Goal: Information Seeking & Learning: Learn about a topic

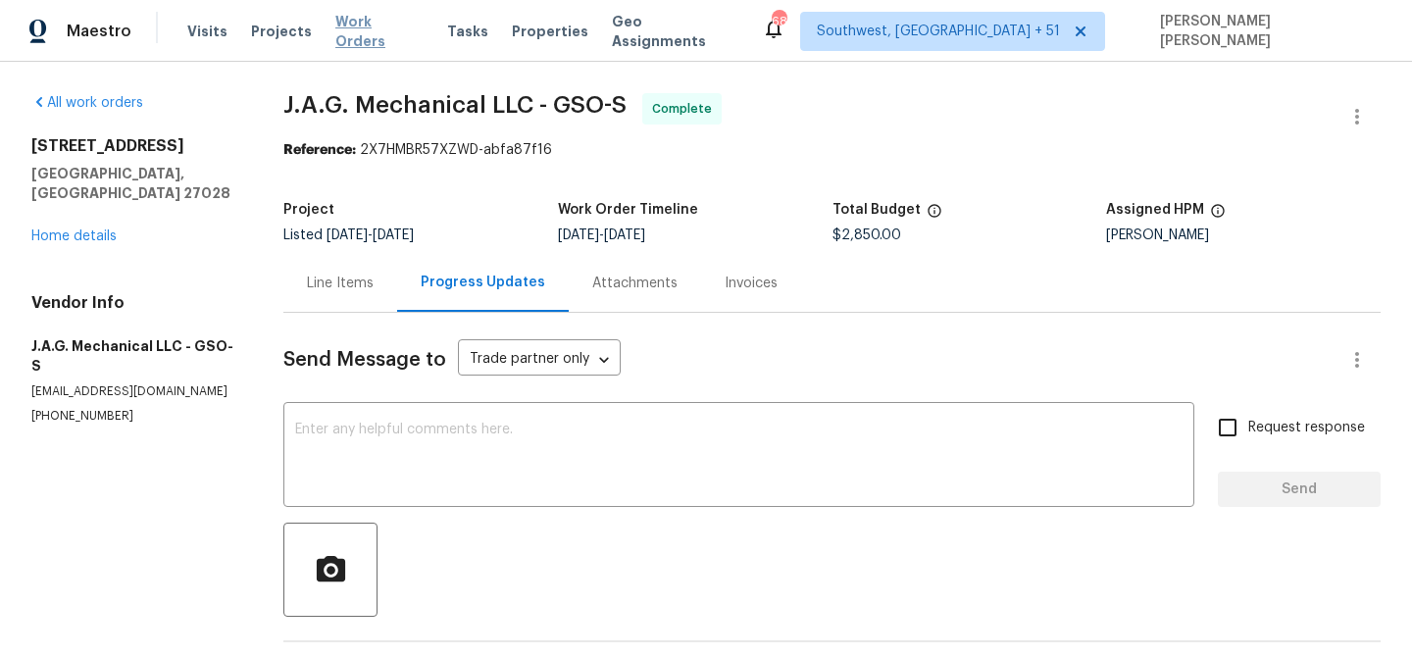
scroll to position [733, 0]
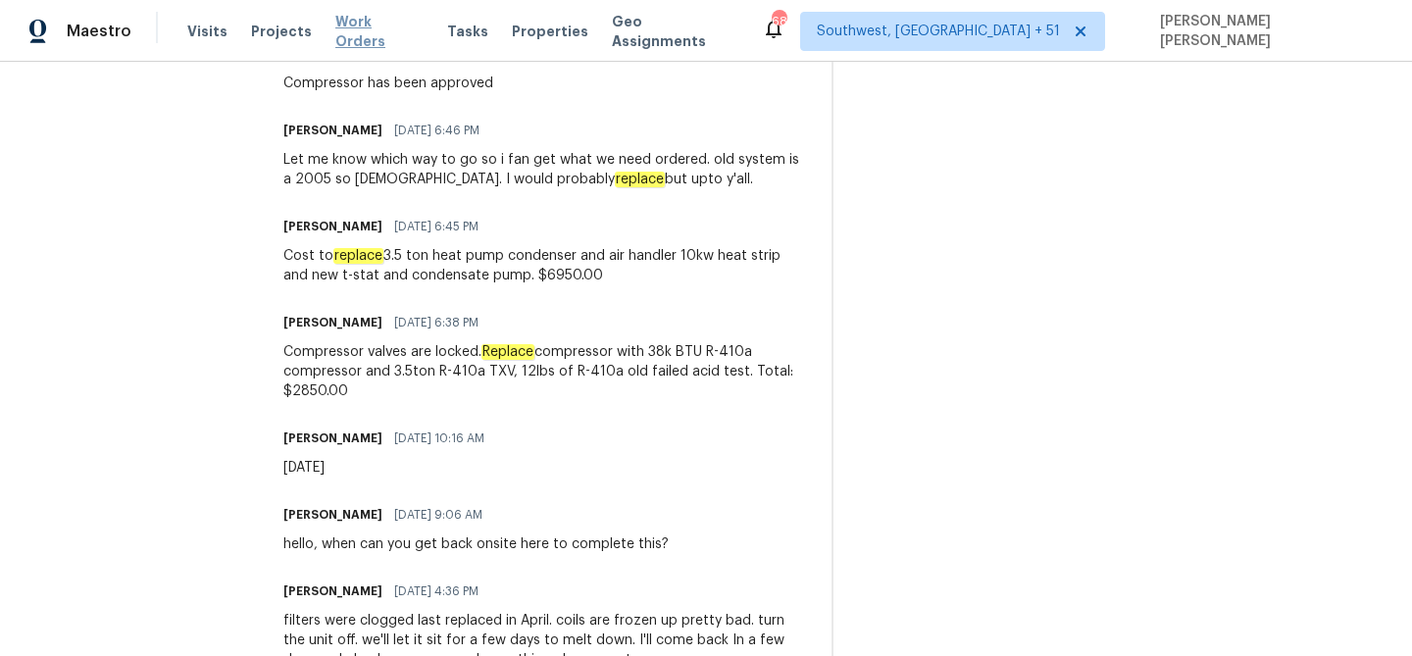
drag, startPoint x: 360, startPoint y: 34, endPoint x: 380, endPoint y: 38, distance: 21.0
click at [360, 34] on span "Work Orders" at bounding box center [379, 31] width 88 height 39
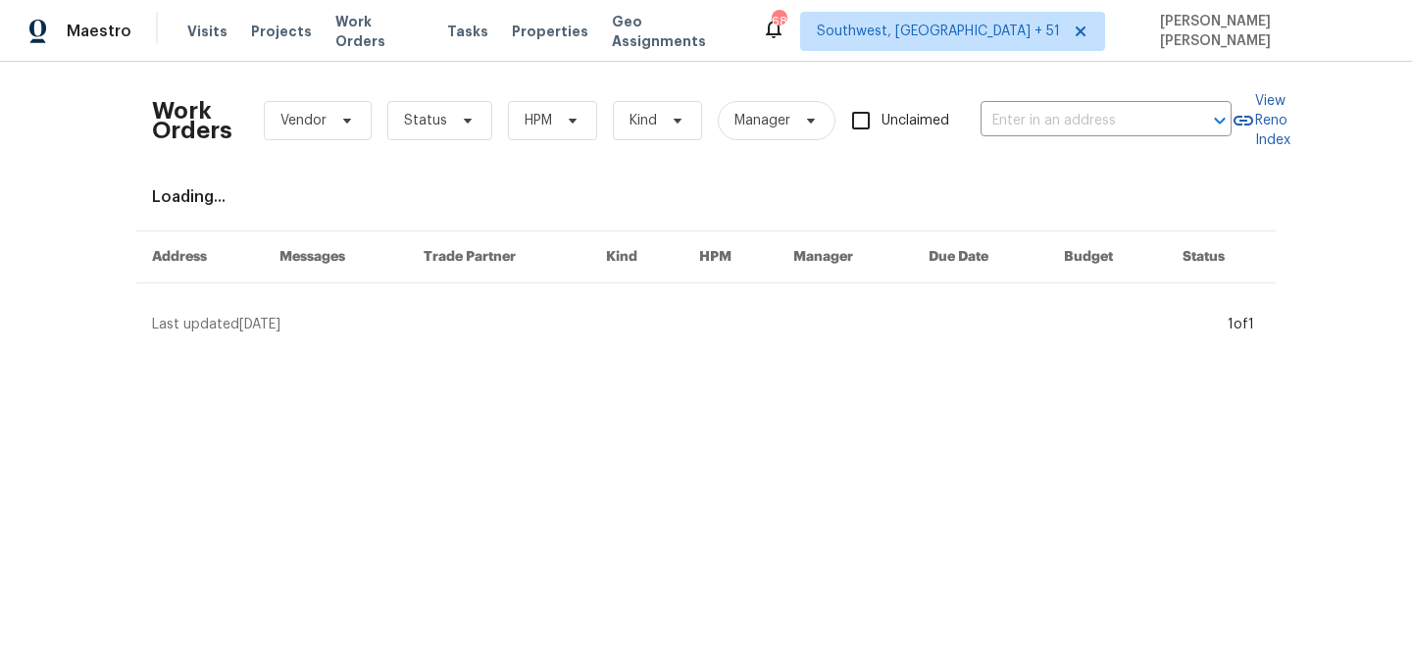
click at [1034, 135] on div "Work Orders Vendor Status HPM Kind Manager Unclaimed ​" at bounding box center [692, 120] width 1080 height 86
click at [1036, 124] on input "text" at bounding box center [1079, 121] width 196 height 30
paste input "[STREET_ADDRESS]"
type input "[STREET_ADDRESS]"
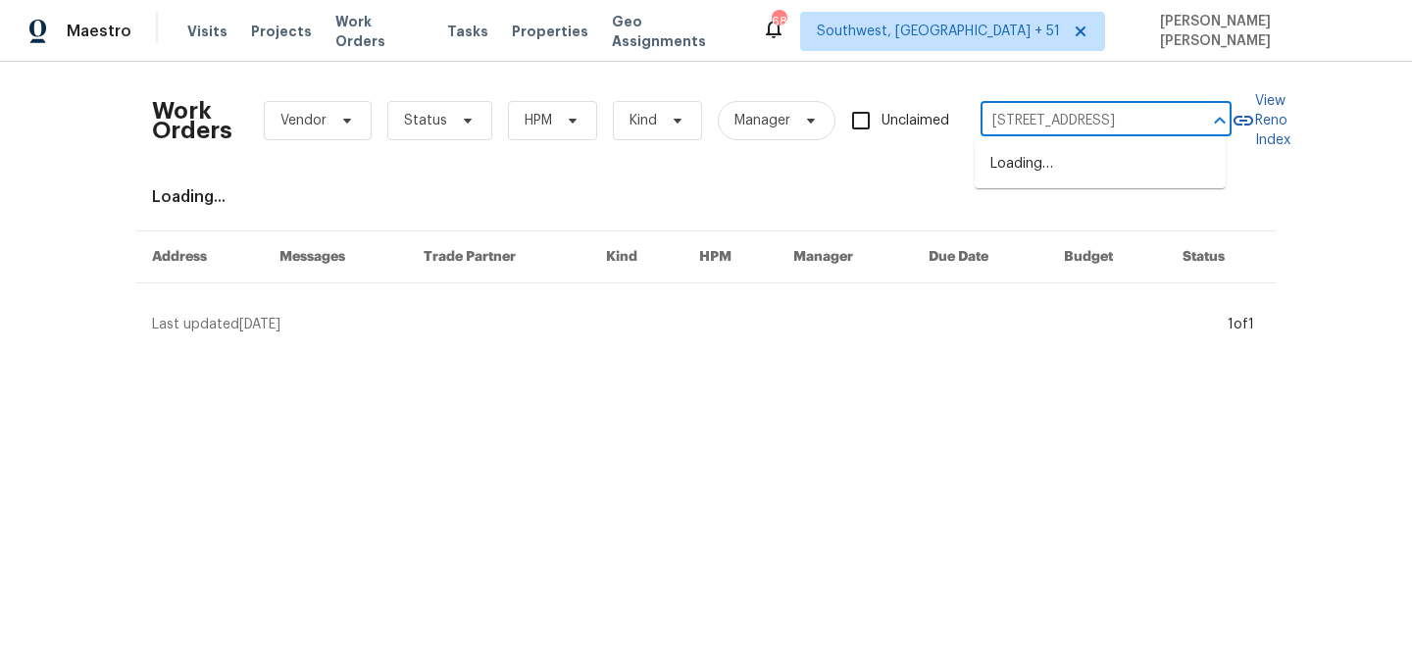
scroll to position [0, 82]
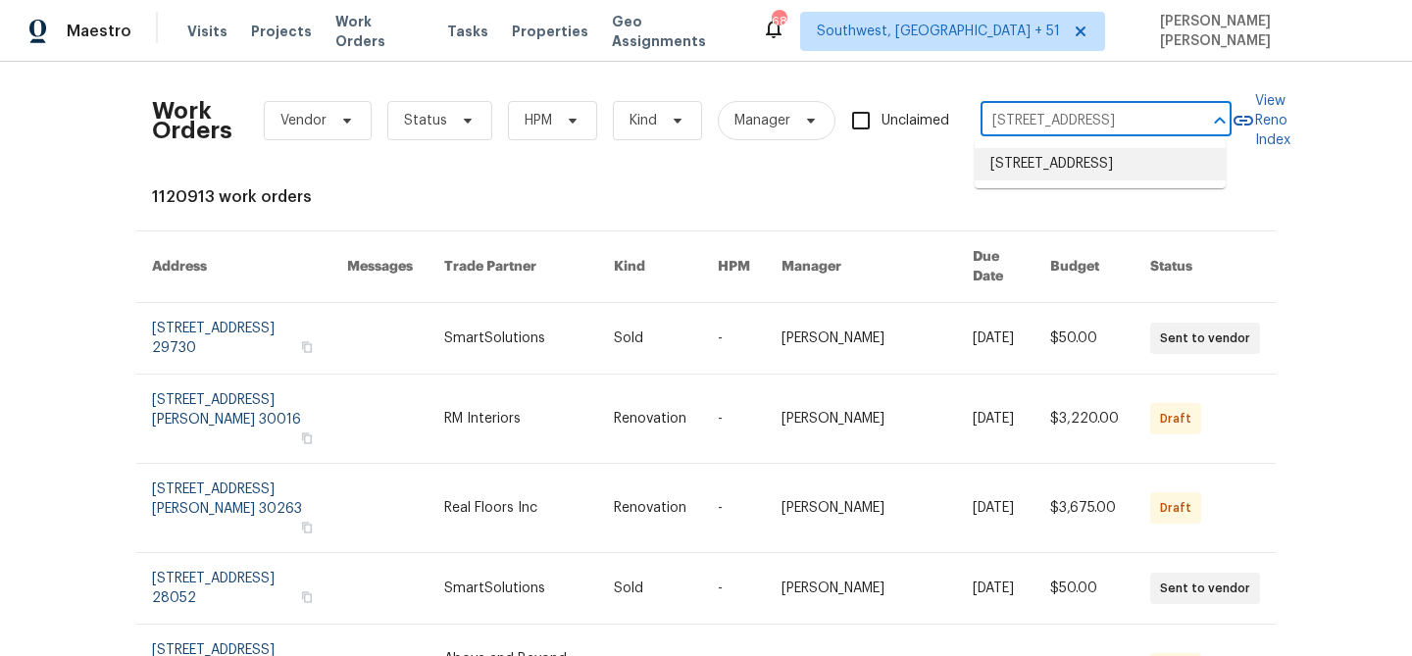
click at [1045, 166] on li "[STREET_ADDRESS]" at bounding box center [1100, 164] width 251 height 32
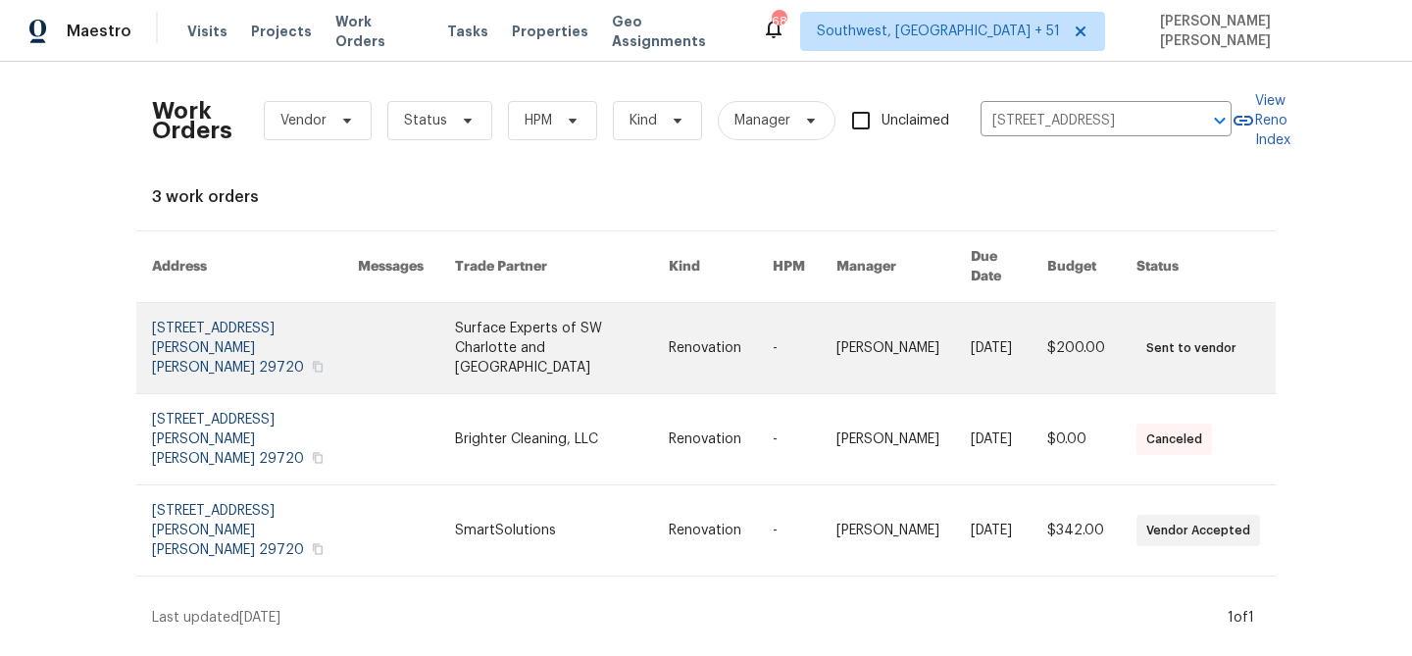
click at [841, 328] on link at bounding box center [903, 348] width 134 height 90
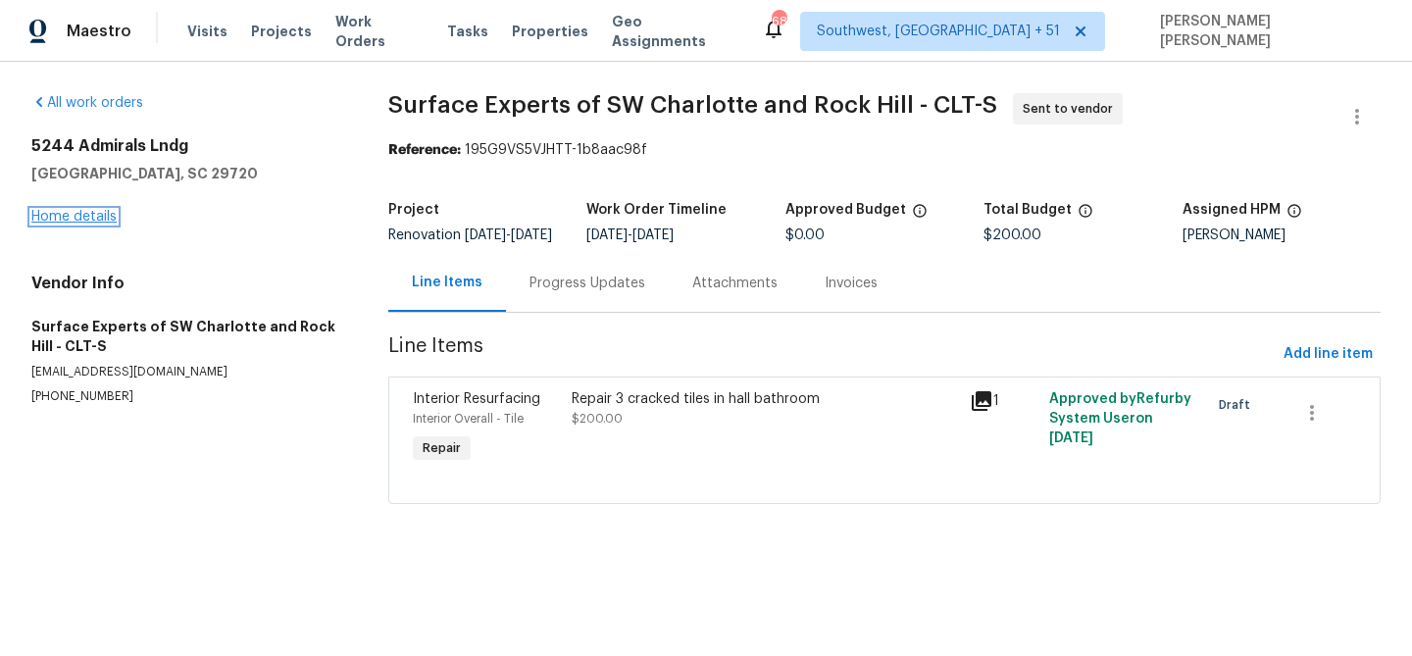
click at [104, 215] on link "Home details" at bounding box center [73, 217] width 85 height 14
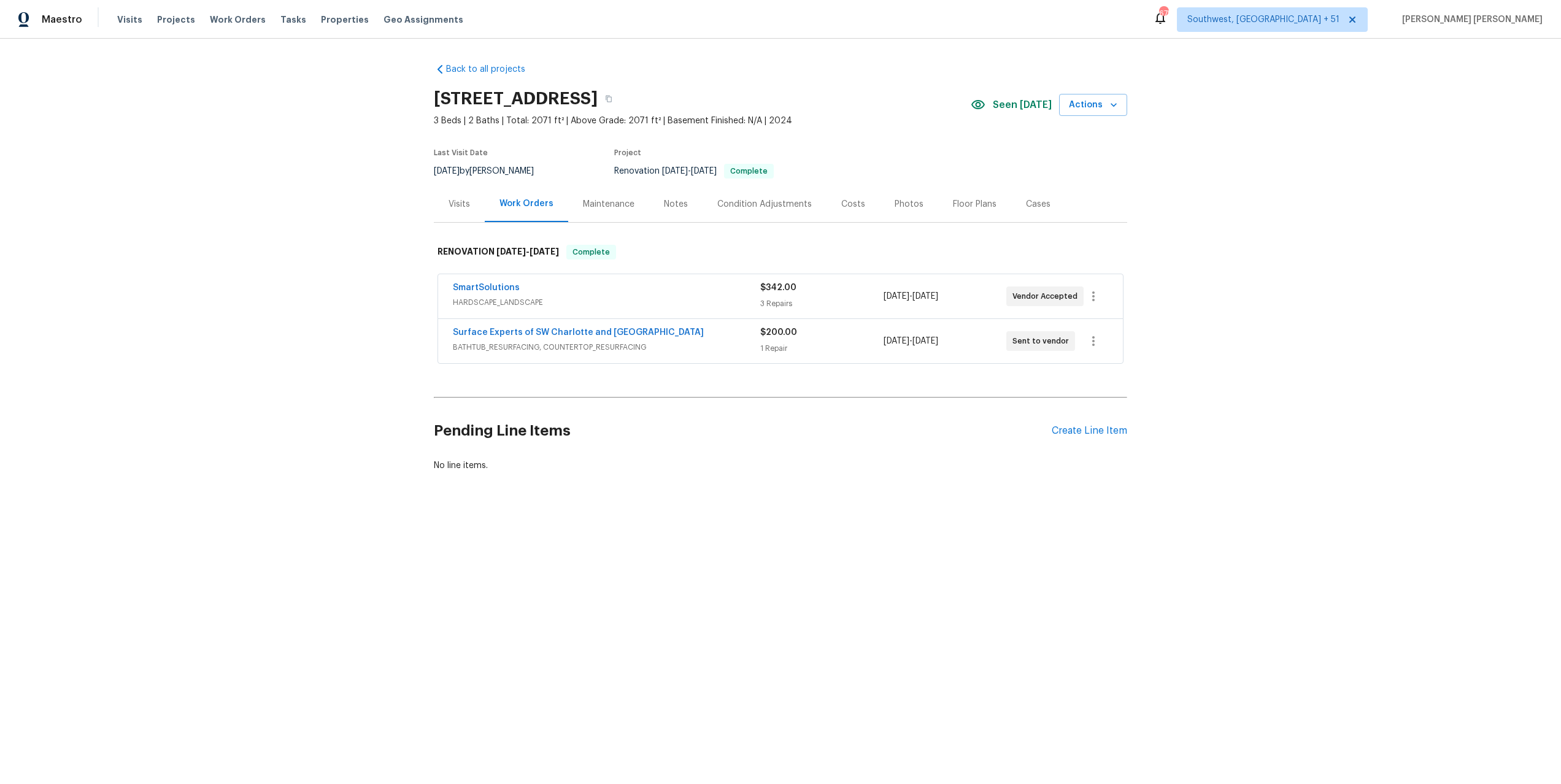
click at [460, 197] on div "Visits" at bounding box center [459, 204] width 51 height 36
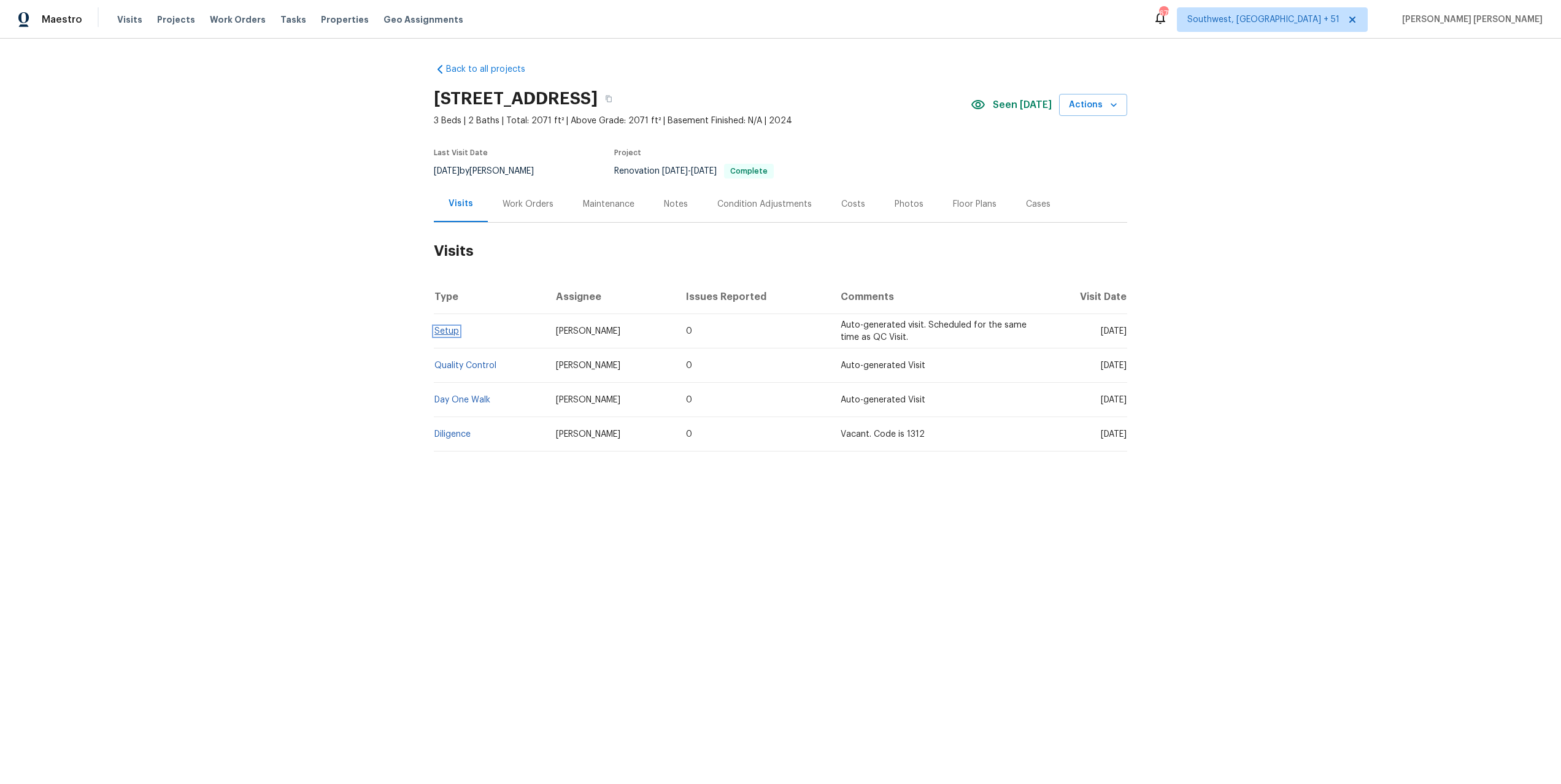
click at [445, 328] on link "Setup" at bounding box center [446, 332] width 24 height 9
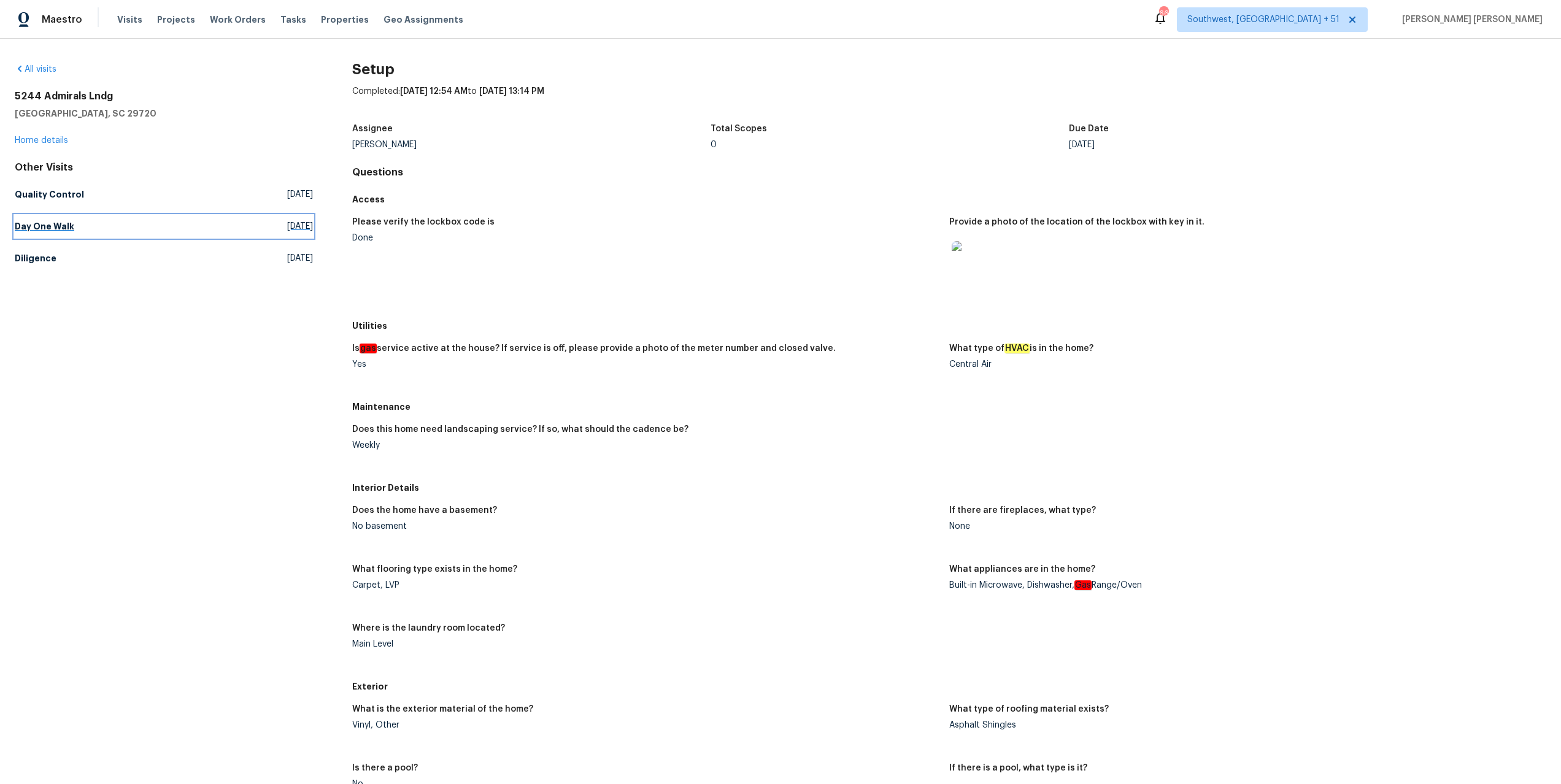
click at [51, 235] on link "Day One Walk [DATE]" at bounding box center [164, 226] width 299 height 22
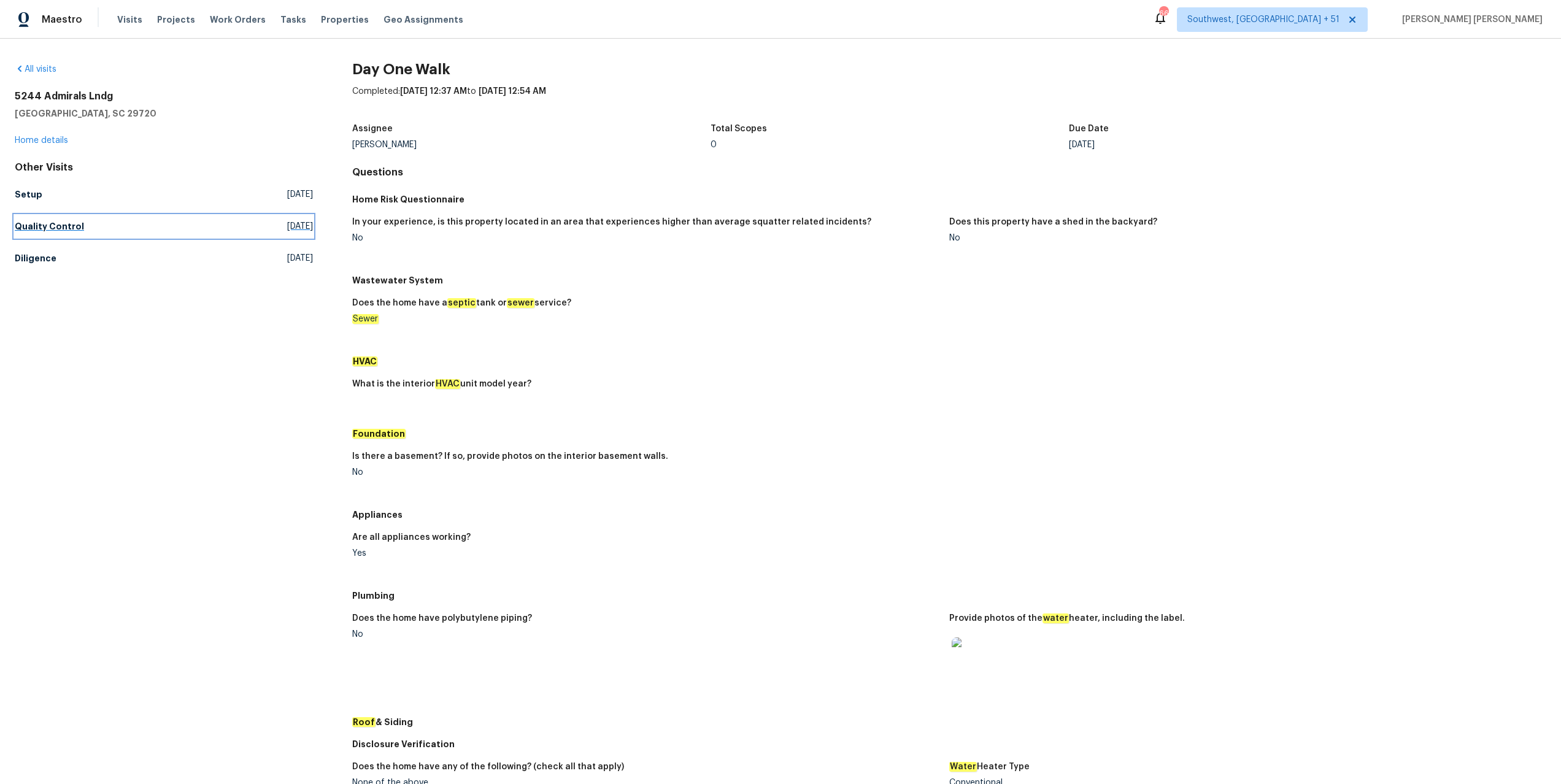
click at [48, 227] on h5 "Quality Control" at bounding box center [49, 227] width 69 height 13
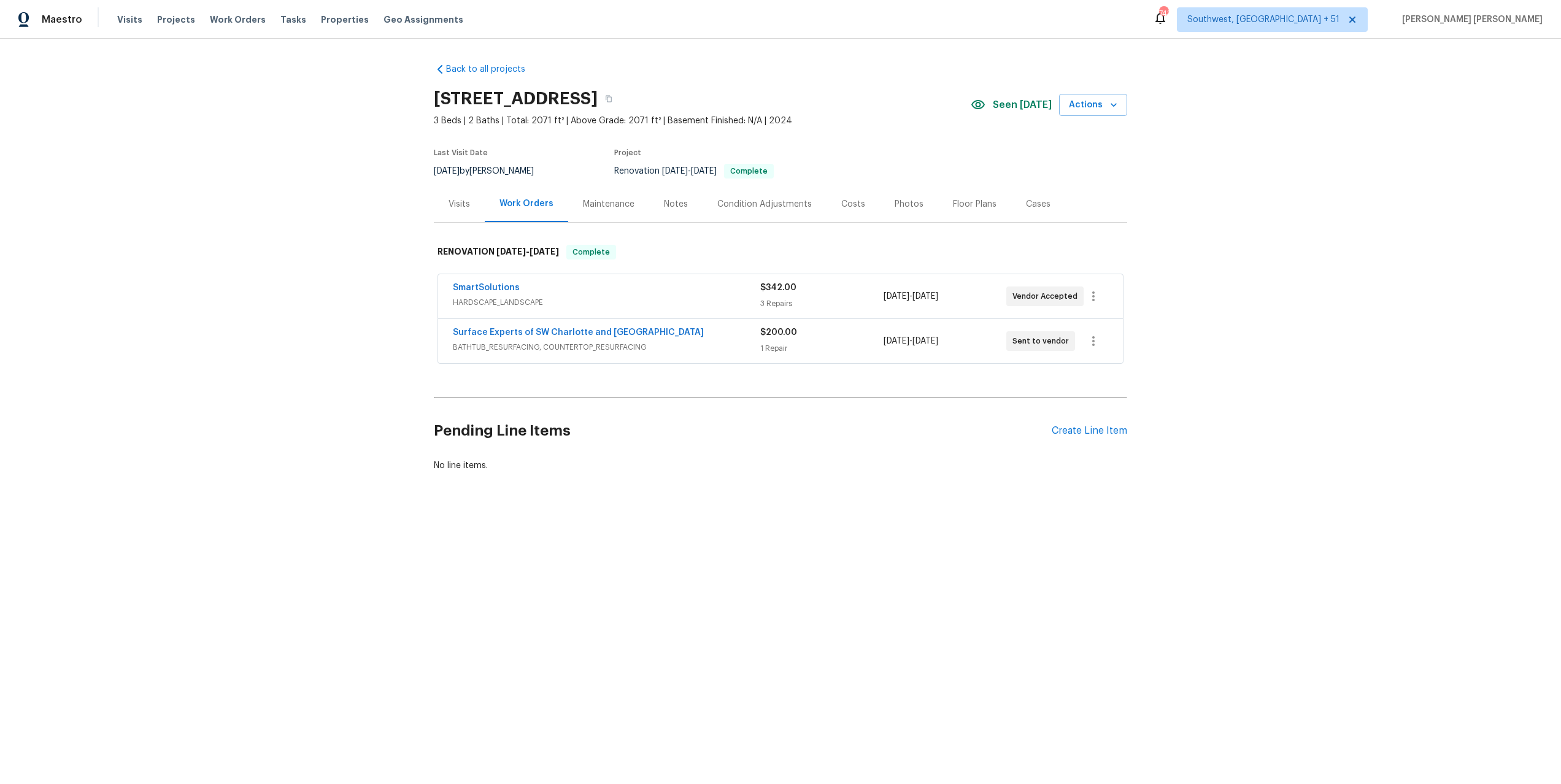
click at [667, 349] on span "BATHTUB_RESURFACING, COUNTERTOP_RESURFACING" at bounding box center [606, 347] width 307 height 13
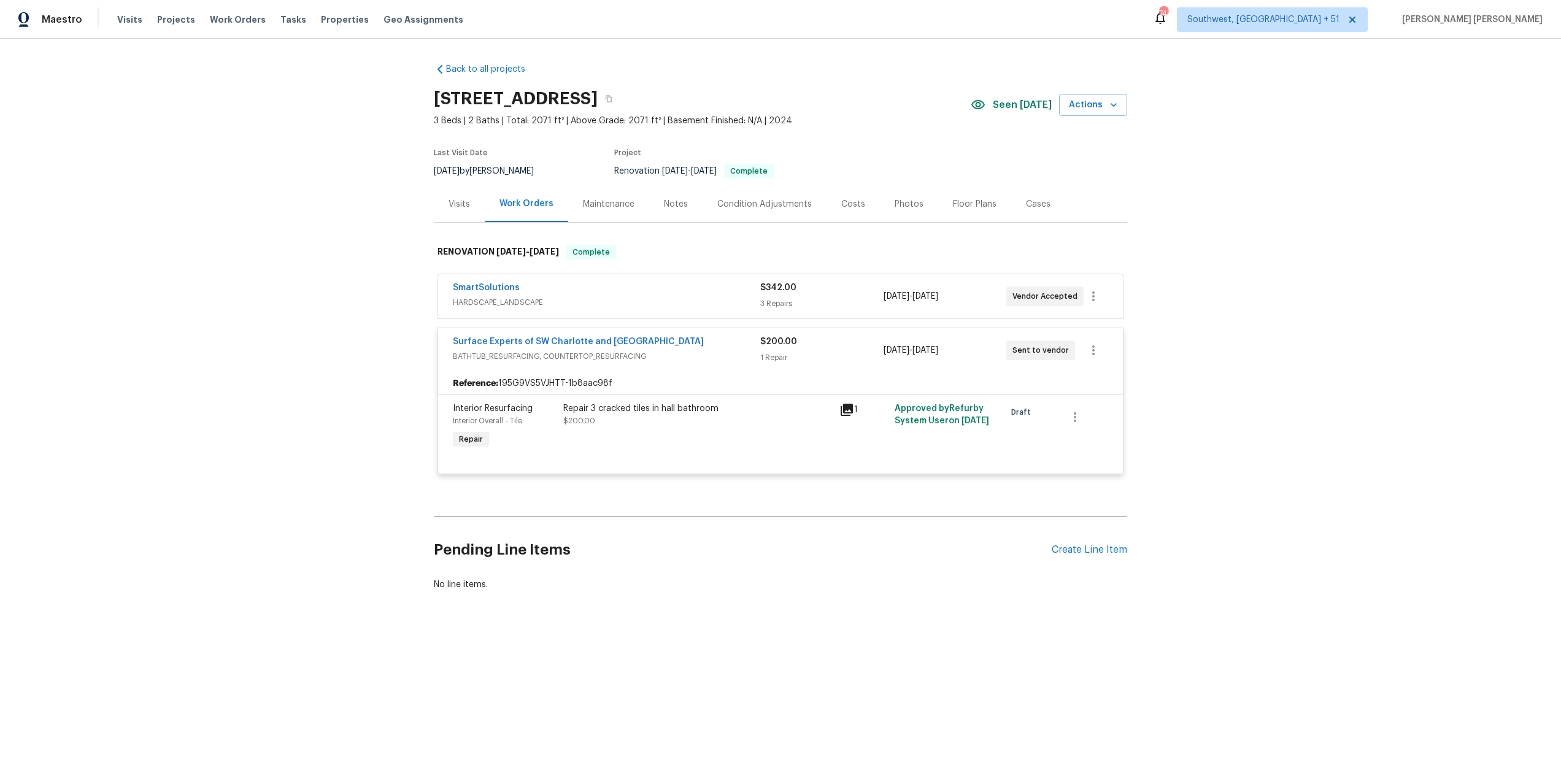
click at [717, 297] on span "HARDSCAPE_LANDSCAPE" at bounding box center [606, 303] width 307 height 13
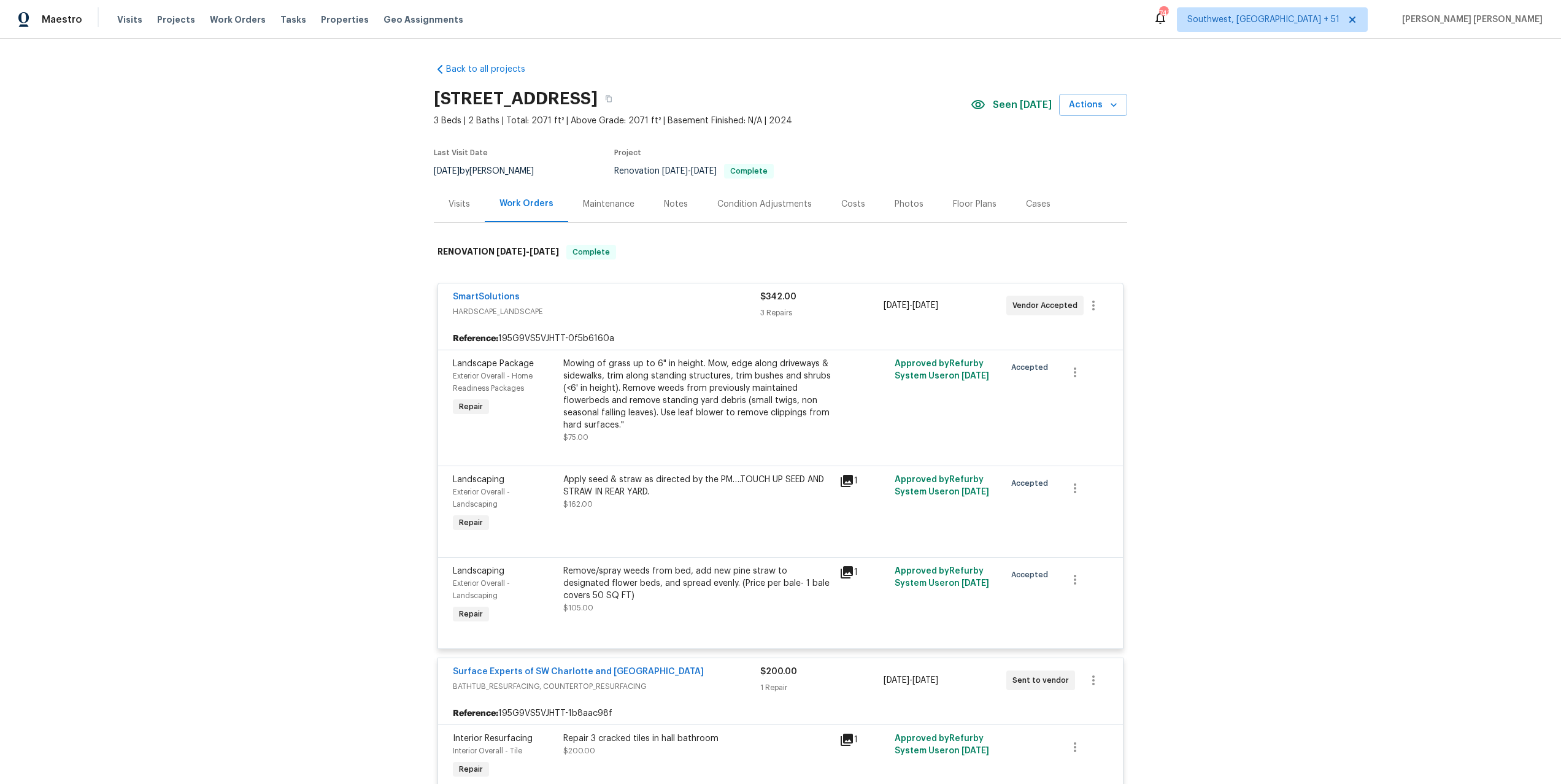
click at [688, 387] on div "Mowing of grass up to 6" in height. Mow, edge along driveways & sidewalks, trim…" at bounding box center [697, 395] width 269 height 74
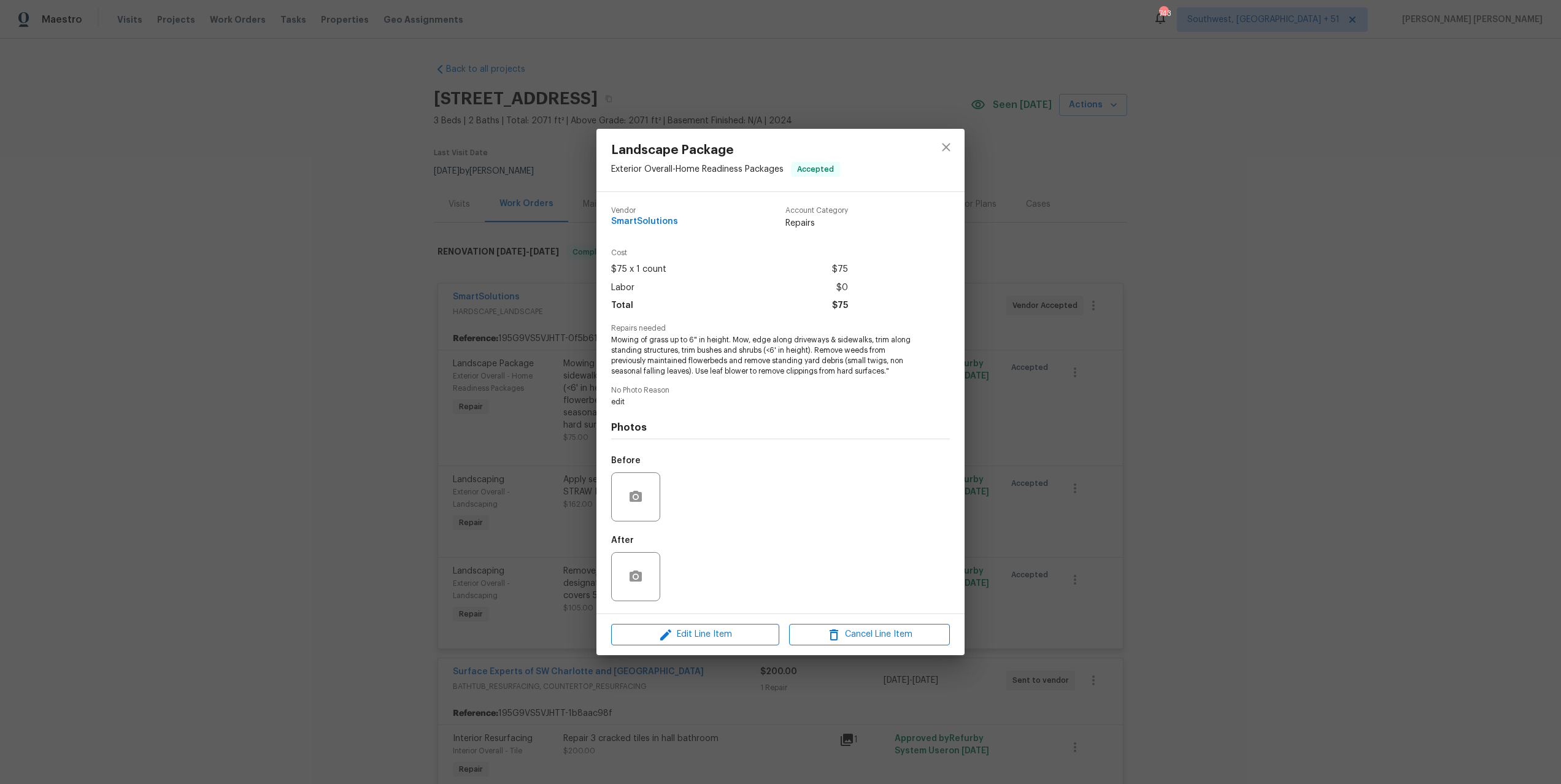
click at [1044, 377] on div "Landscape Package Exterior Overall - Home Readiness Packages Accepted Vendor Sm…" at bounding box center [780, 392] width 1561 height 784
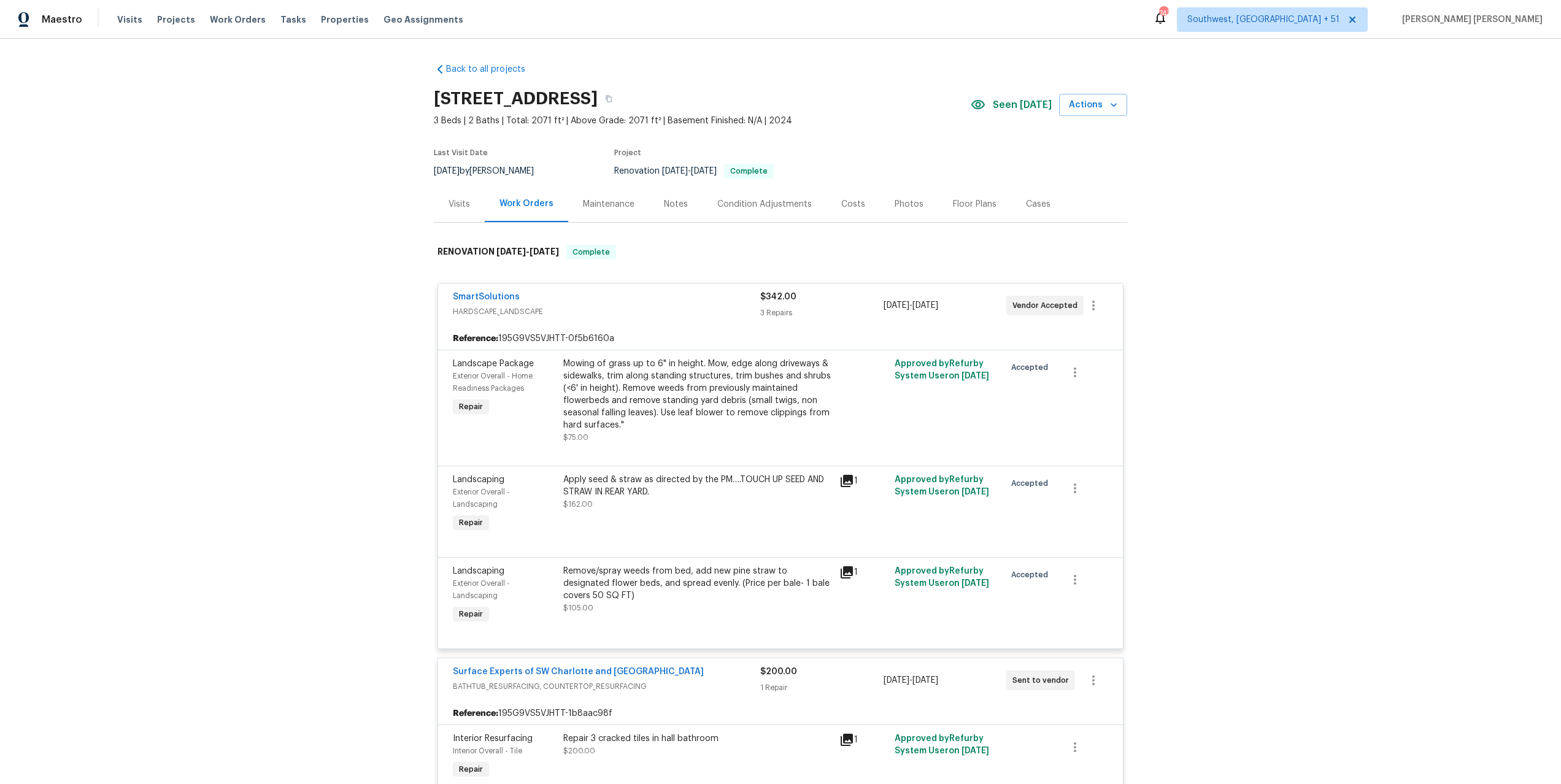
click at [842, 482] on icon at bounding box center [847, 481] width 15 height 15
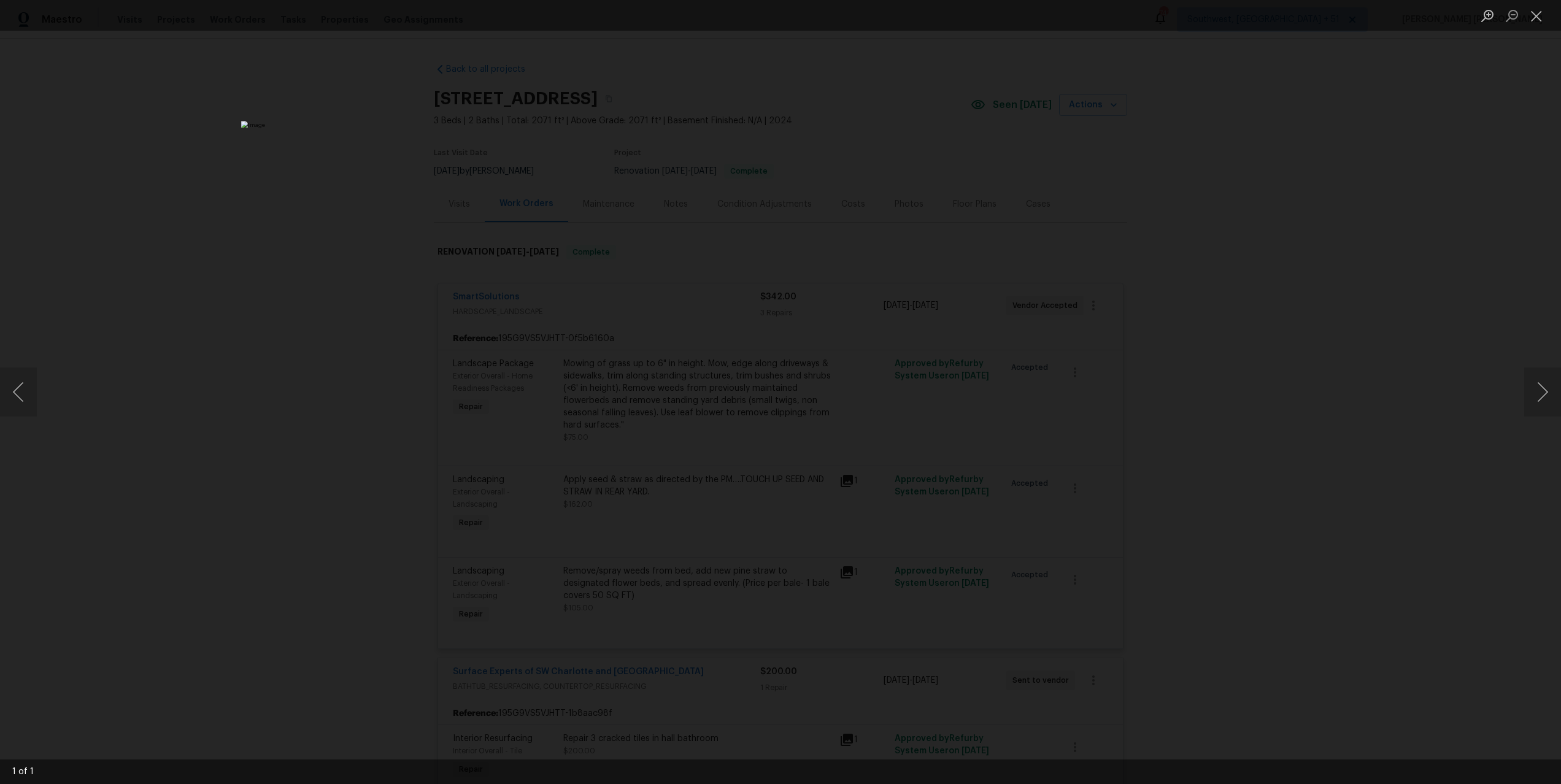
click at [1095, 373] on div "Lightbox" at bounding box center [780, 392] width 1561 height 784
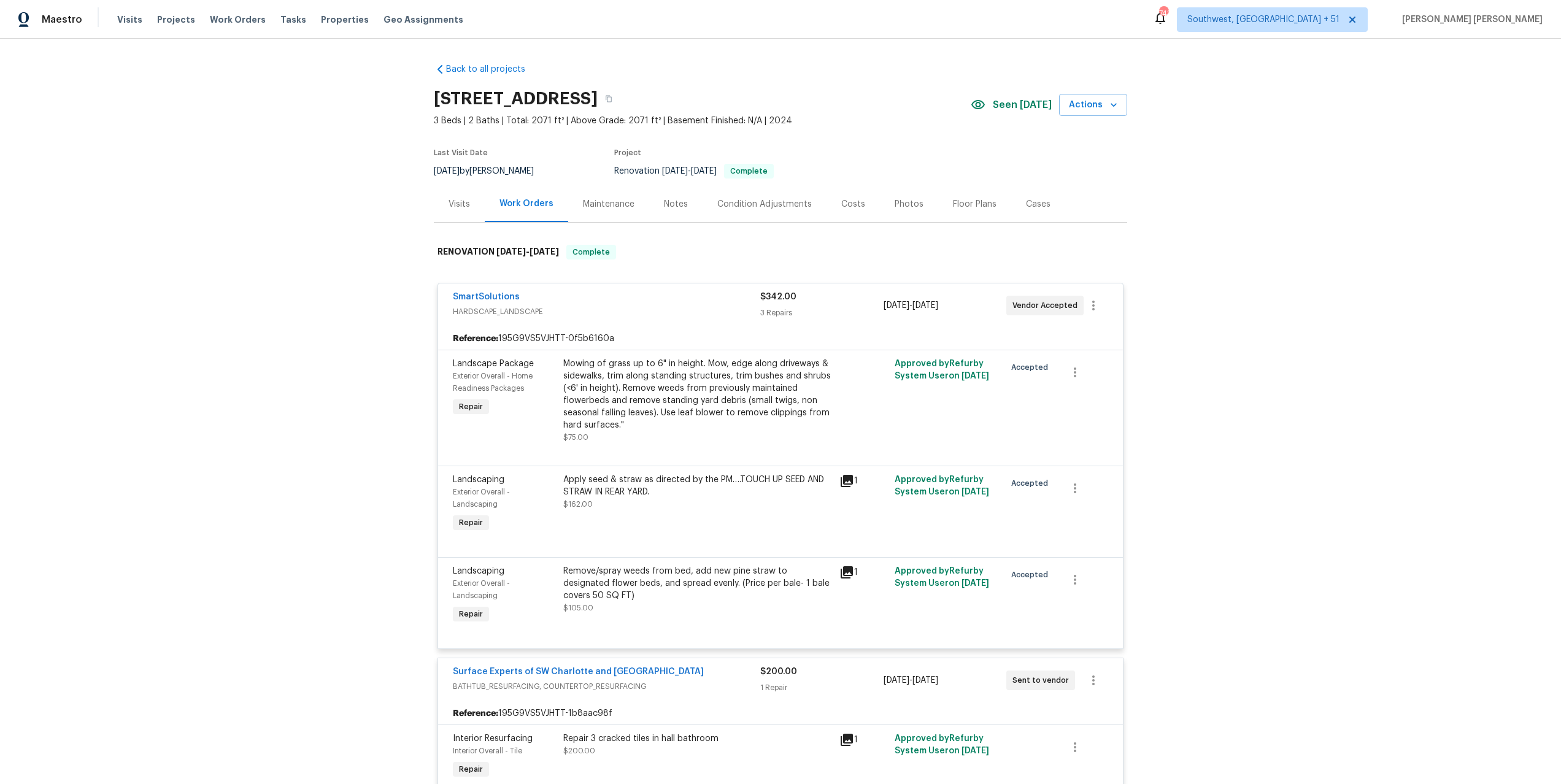
click at [845, 573] on icon at bounding box center [847, 573] width 15 height 15
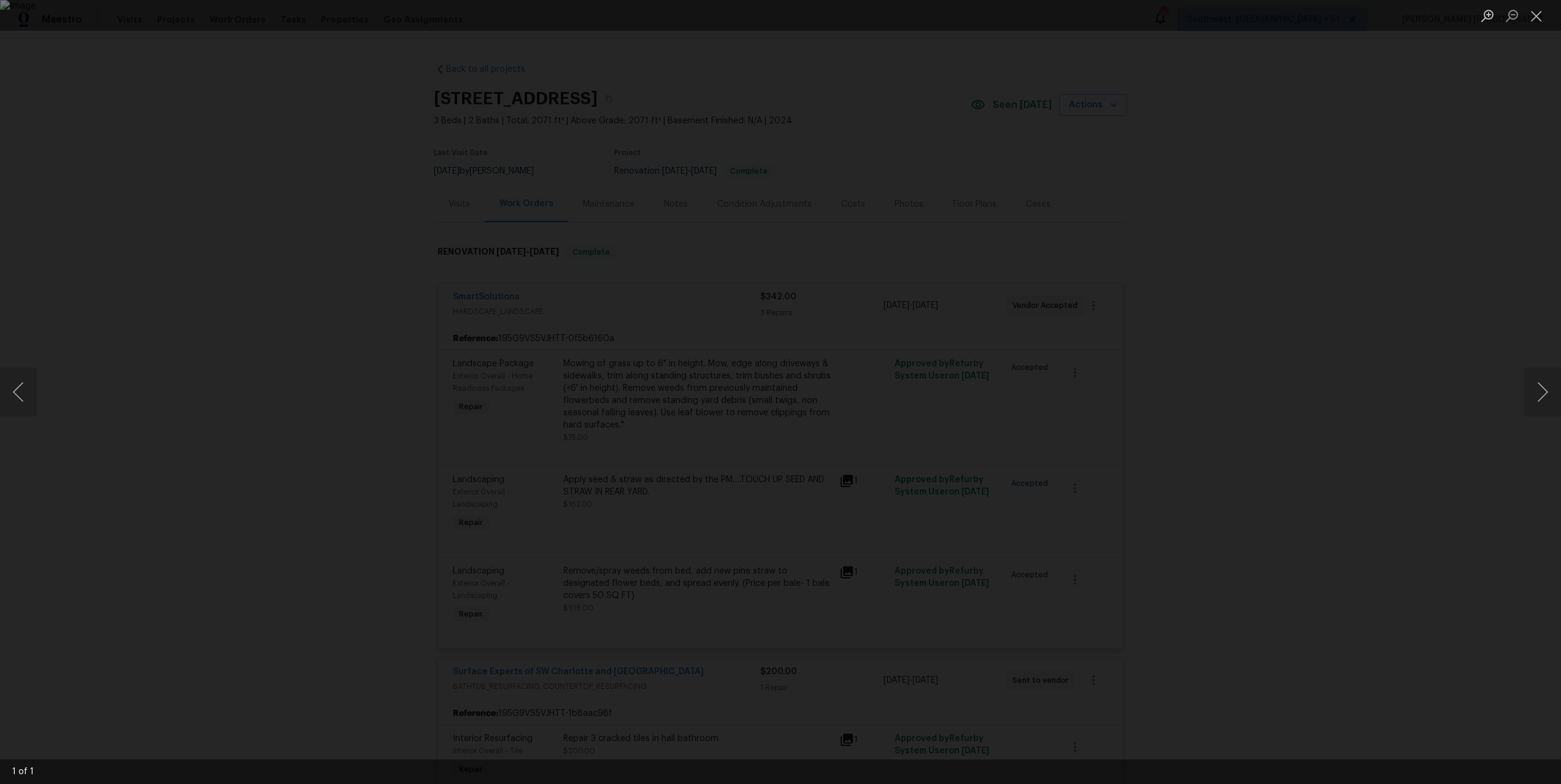
click at [1242, 440] on div "Lightbox" at bounding box center [780, 392] width 1561 height 784
